Goal: Register for event/course

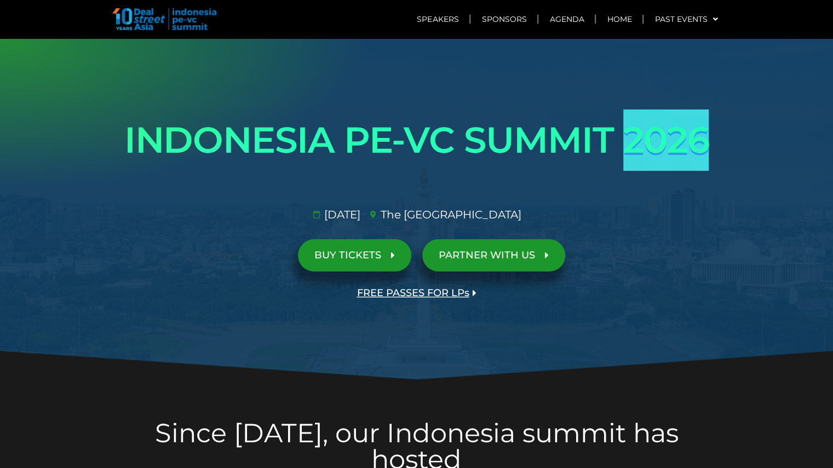
drag, startPoint x: 626, startPoint y: 142, endPoint x: 705, endPoint y: 136, distance: 79.1
click at [705, 136] on h1 "INDONESIA PE-VC SUMMIT 2026" at bounding box center [416, 139] width 613 height 61
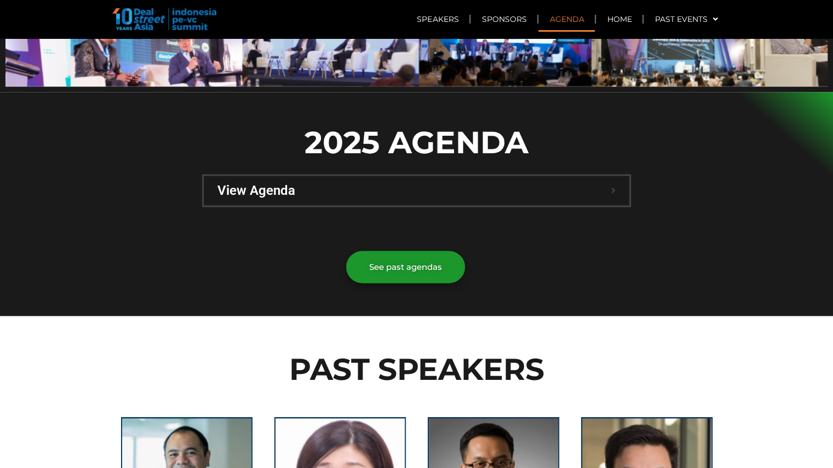
scroll to position [723, 0]
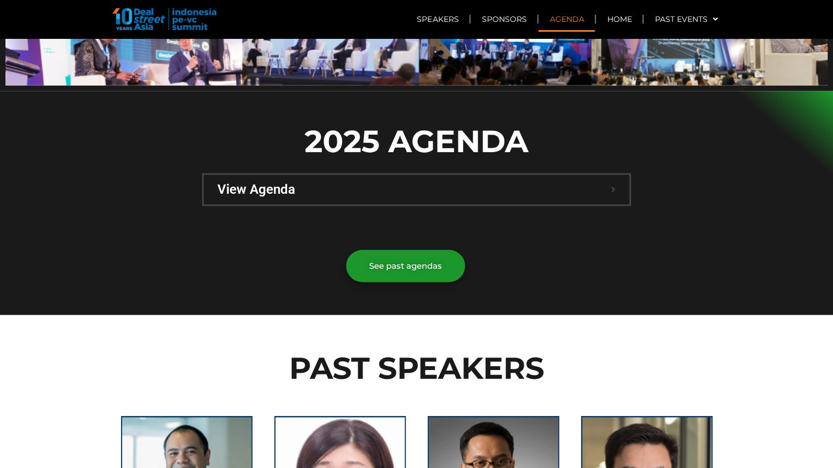
click at [233, 183] on span "View Agenda" at bounding box center [414, 189] width 394 height 13
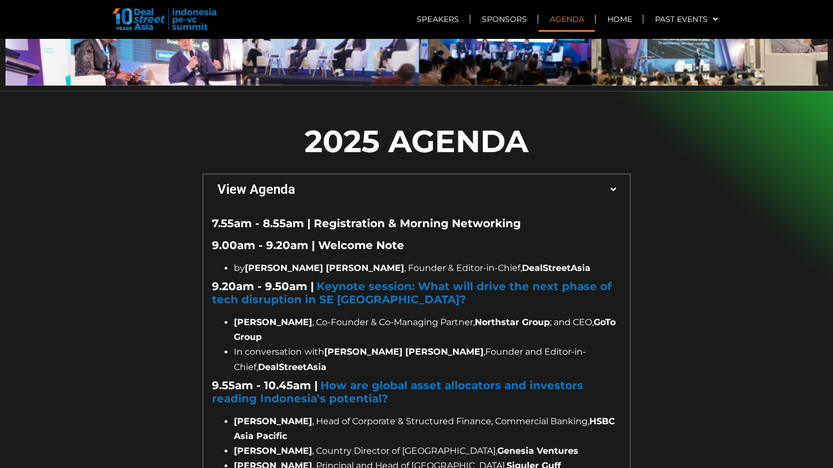
click at [233, 183] on span "View Agenda" at bounding box center [414, 189] width 394 height 13
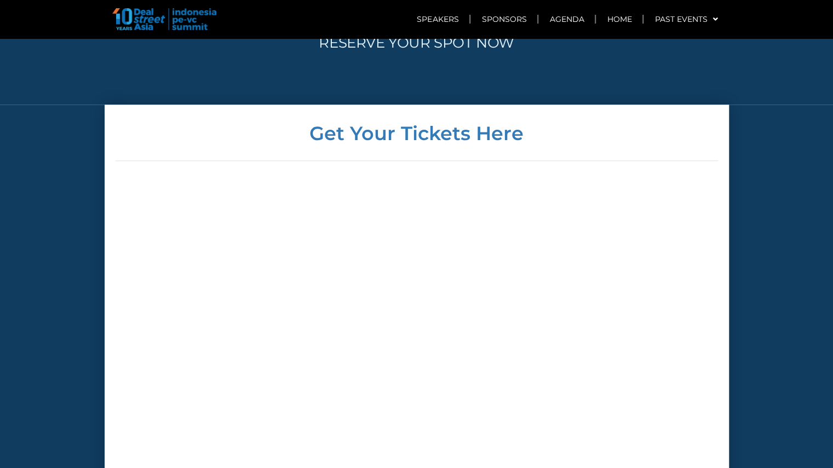
scroll to position [3197, 0]
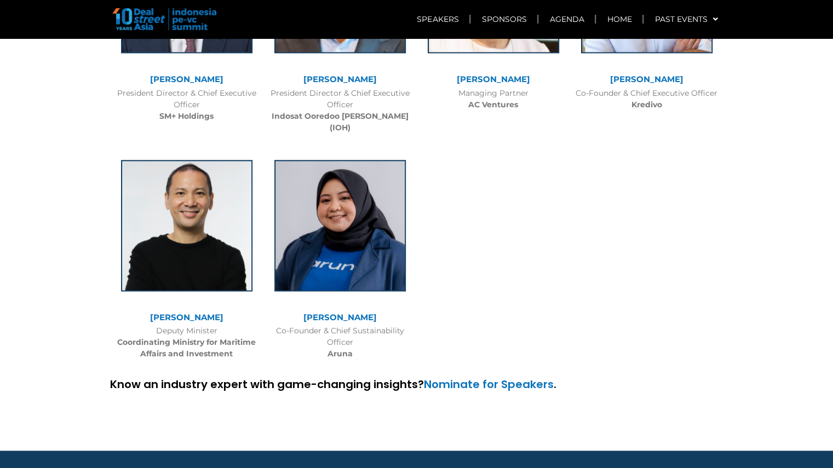
scroll to position [3285, 0]
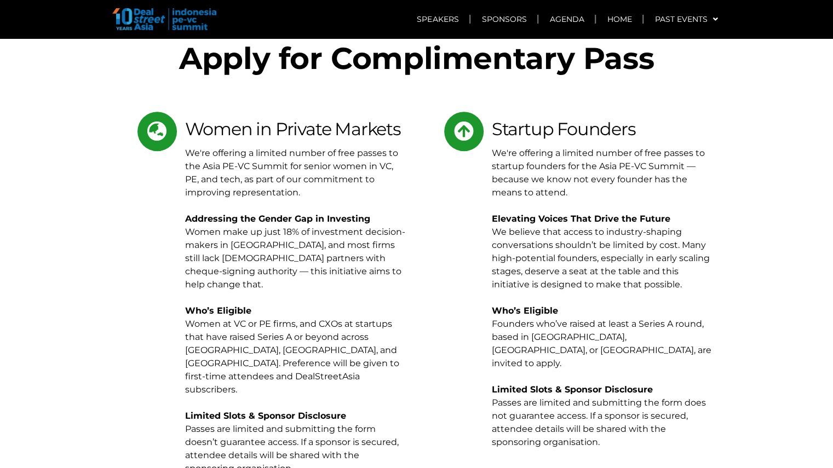
scroll to position [5343, 0]
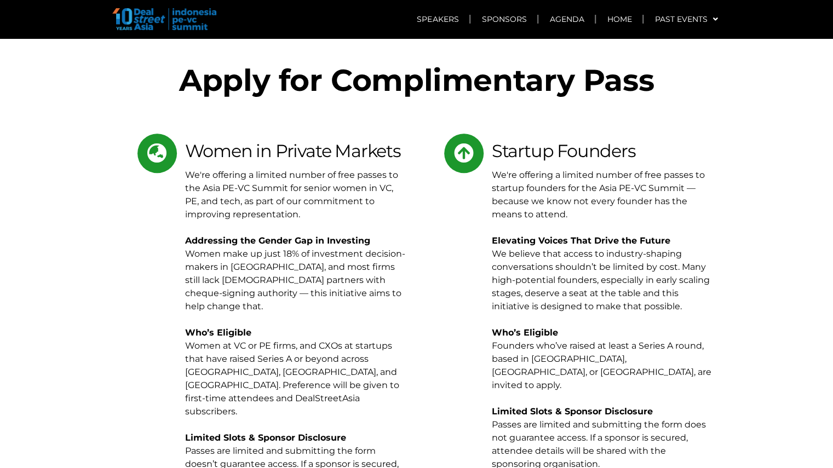
click at [84, 284] on section "Apply for Complimentary Pass Women in Private Markets We're offering a limited …" at bounding box center [416, 331] width 833 height 598
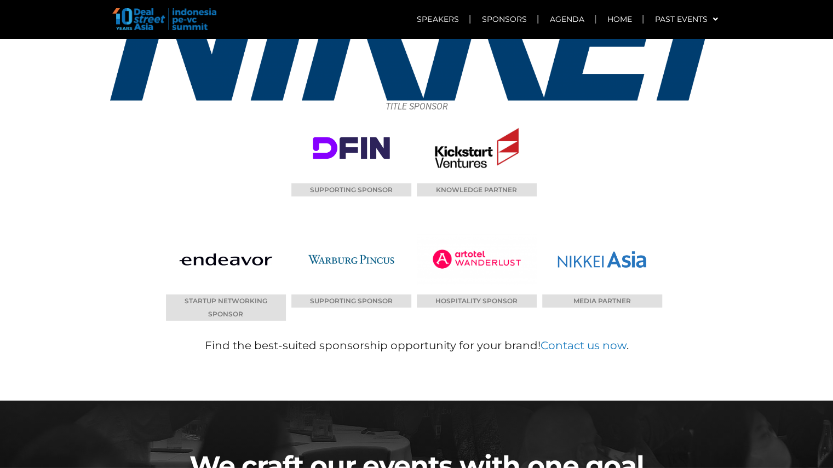
scroll to position [6985, 0]
